Goal: Communication & Community: Answer question/provide support

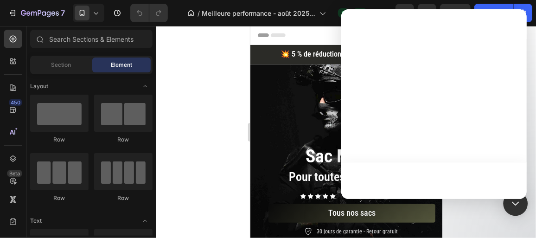
click at [521, 207] on div "Open Intercom Messenger" at bounding box center [515, 203] width 25 height 25
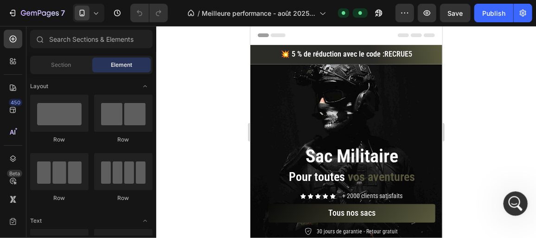
click at [512, 199] on icon "Ouvrir le Messenger Intercom" at bounding box center [513, 202] width 15 height 15
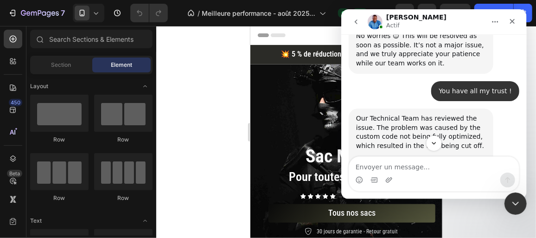
scroll to position [2873, 0]
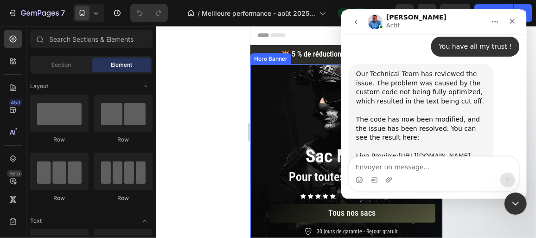
click at [168, 88] on div at bounding box center [345, 132] width 379 height 212
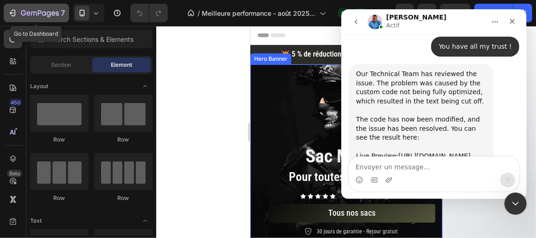
click at [34, 14] on icon "button" at bounding box center [40, 14] width 38 height 8
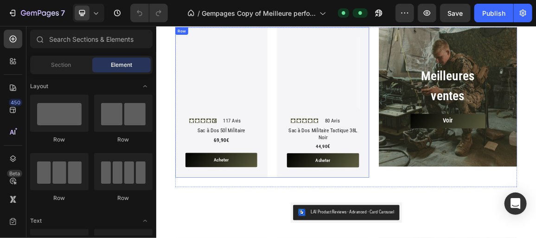
scroll to position [337, 0]
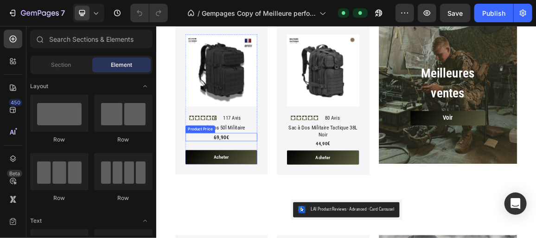
click at [276, 184] on div "69,90€" at bounding box center [250, 188] width 105 height 12
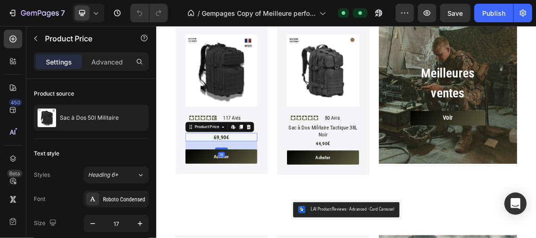
click at [255, 203] on div at bounding box center [251, 204] width 19 height 3
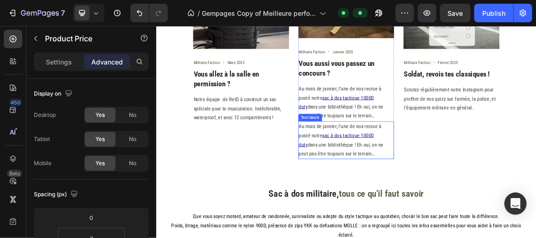
scroll to position [1137, 0]
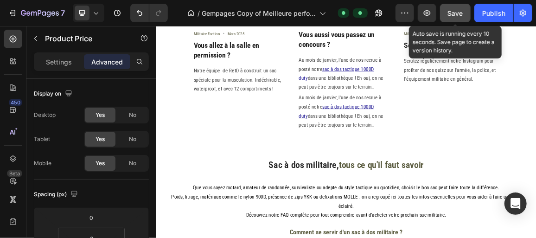
click at [456, 15] on span "Save" at bounding box center [454, 13] width 15 height 8
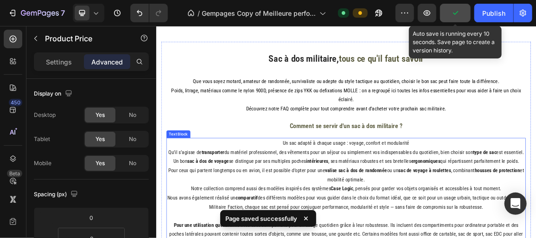
scroll to position [1263, 0]
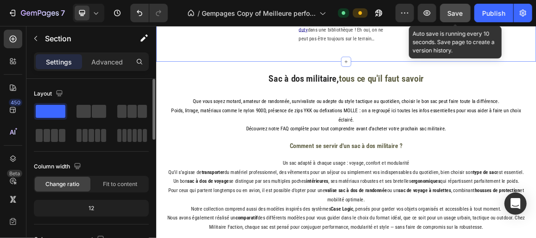
drag, startPoint x: 100, startPoint y: 60, endPoint x: 108, endPoint y: 79, distance: 20.1
click at [100, 60] on p "Advanced" at bounding box center [107, 62] width 32 height 10
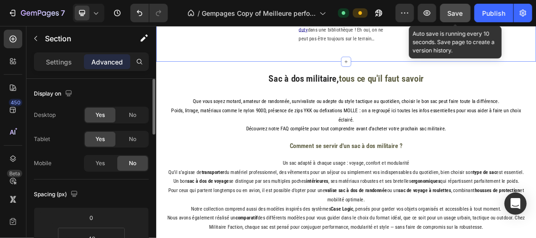
scroll to position [126, 0]
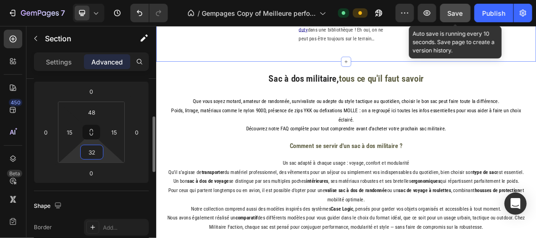
click at [90, 151] on input "32" at bounding box center [91, 152] width 19 height 14
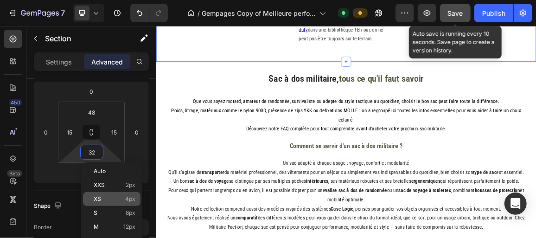
scroll to position [168, 0]
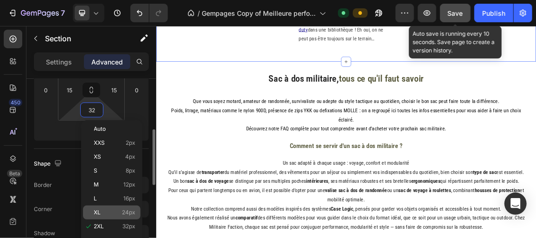
click at [121, 210] on p "XL 24px" at bounding box center [115, 212] width 42 height 6
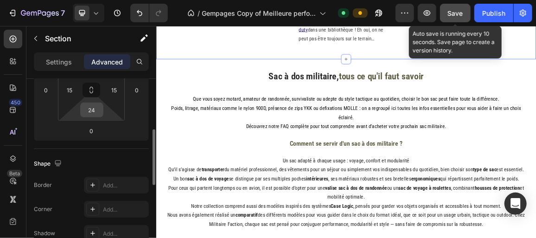
click at [88, 108] on input "24" at bounding box center [91, 110] width 19 height 14
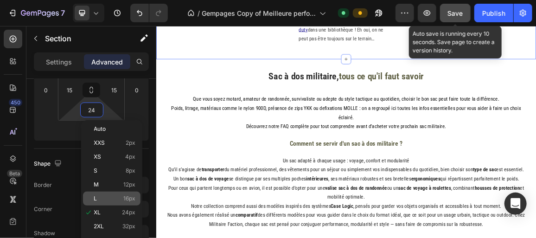
click at [124, 201] on span "16px" at bounding box center [130, 198] width 12 height 6
type input "16"
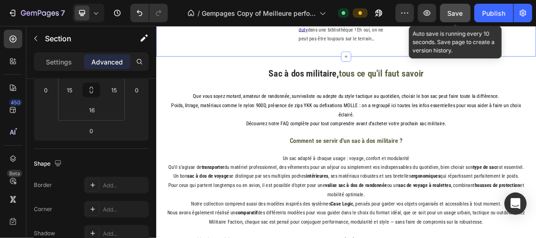
click at [466, 11] on button "Save" at bounding box center [455, 13] width 31 height 19
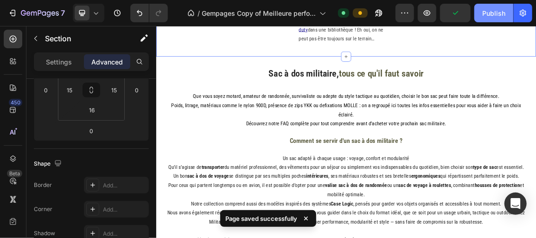
click at [479, 17] on button "Publish" at bounding box center [493, 13] width 39 height 19
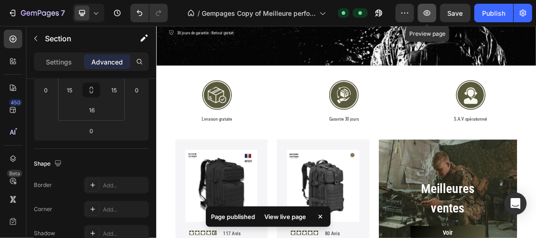
click at [430, 13] on icon "button" at bounding box center [426, 13] width 7 height 6
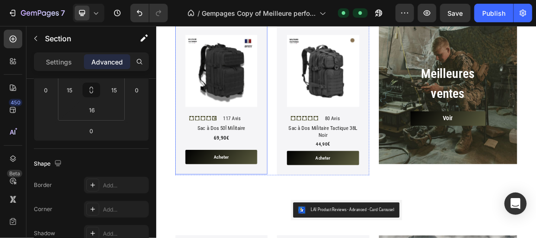
scroll to position [337, 0]
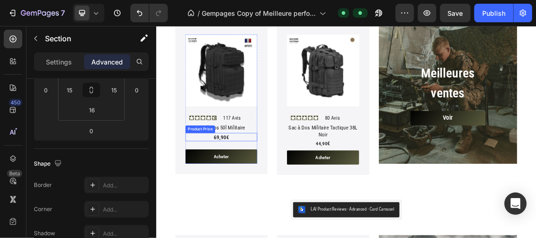
drag, startPoint x: 280, startPoint y: 185, endPoint x: 284, endPoint y: 186, distance: 4.7
click at [280, 185] on div "69,90€" at bounding box center [250, 188] width 105 height 12
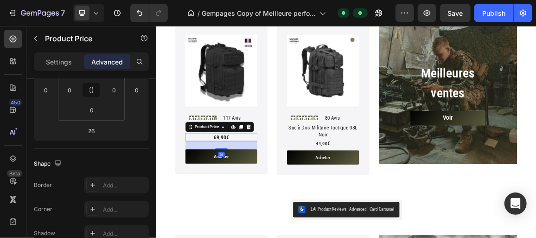
scroll to position [0, 0]
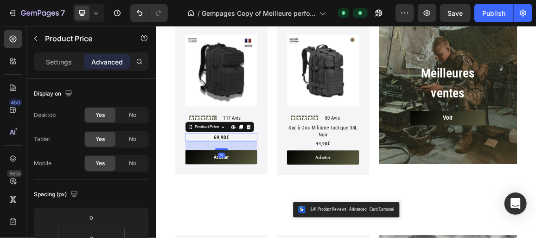
click at [258, 204] on div at bounding box center [251, 205] width 19 height 3
type input "28"
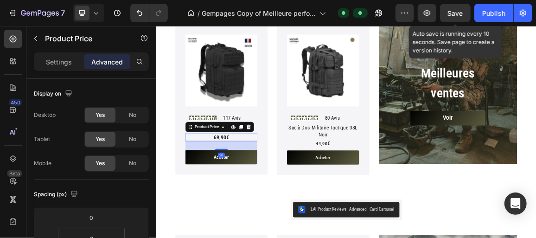
click at [449, 16] on span "Save" at bounding box center [454, 13] width 15 height 8
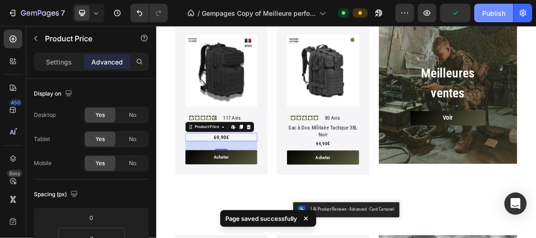
click at [488, 13] on div "Publish" at bounding box center [493, 13] width 23 height 10
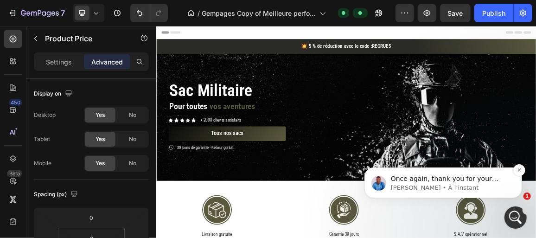
click at [442, 182] on p "Once again, thank you for your patience! We’re continuously improving GemPages …" at bounding box center [450, 178] width 120 height 9
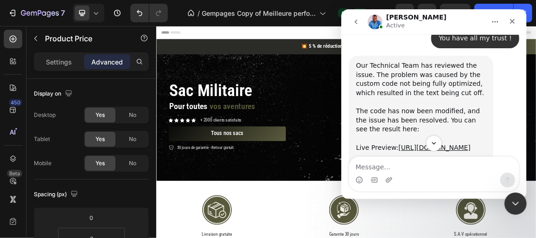
scroll to position [3000, 0]
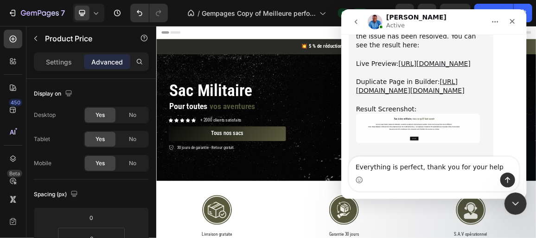
drag, startPoint x: 377, startPoint y: 169, endPoint x: 359, endPoint y: 165, distance: 17.4
click at [359, 165] on textarea "Everything is perfect, thank you for your help" at bounding box center [433, 165] width 170 height 16
click at [487, 165] on textarea "Everything is perfect, thank you for your help" at bounding box center [433, 165] width 170 height 16
click at [435, 13] on nav "Noah Active" at bounding box center [432, 21] width 185 height 25
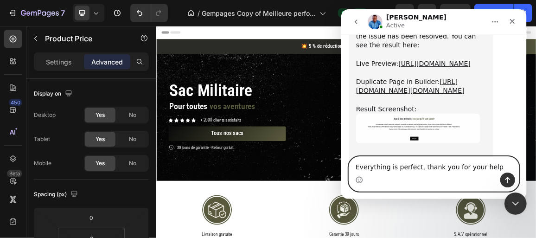
click at [488, 164] on textarea "Everything is perfect, thank you for your help" at bounding box center [433, 165] width 170 height 16
type textarea "Everything is perfect, thank you for your help 🙏🏼"
click at [501, 178] on button "Envoyer un message…" at bounding box center [506, 179] width 15 height 15
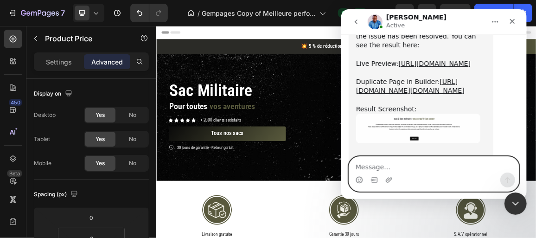
scroll to position [3021, 0]
